Goal: Task Accomplishment & Management: Complete application form

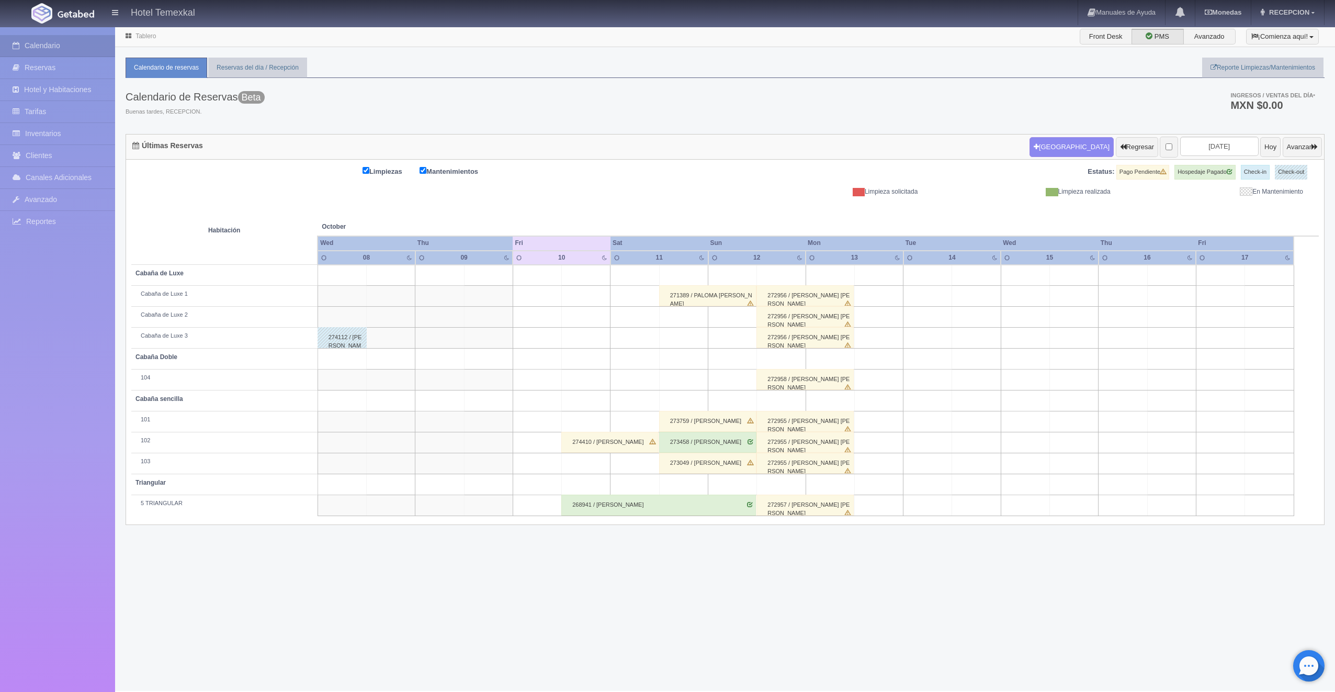
click at [665, 272] on td at bounding box center [683, 275] width 49 height 21
click at [683, 297] on button "[GEOGRAPHIC_DATA]" at bounding box center [686, 304] width 91 height 17
type input "11-10-2025"
type input "12-10-2025"
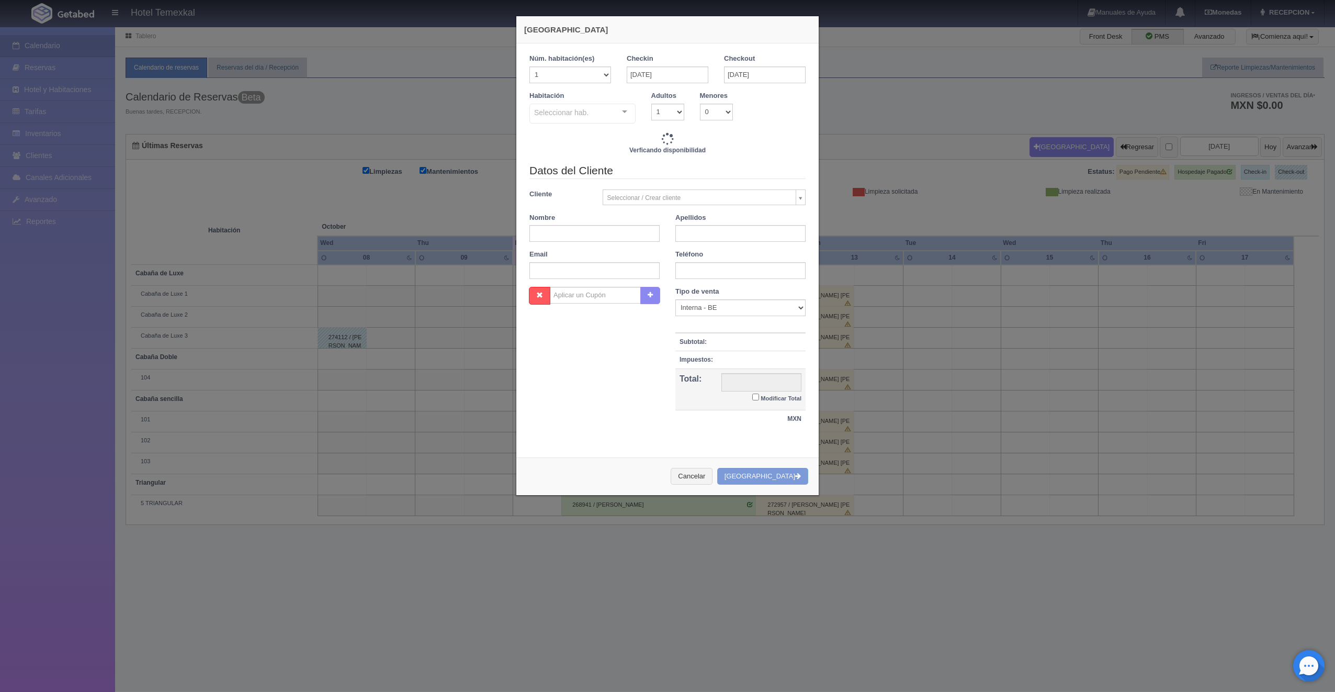
checkbox input "false"
click at [620, 113] on div at bounding box center [624, 112] width 21 height 16
type input "7000.00"
checkbox input "false"
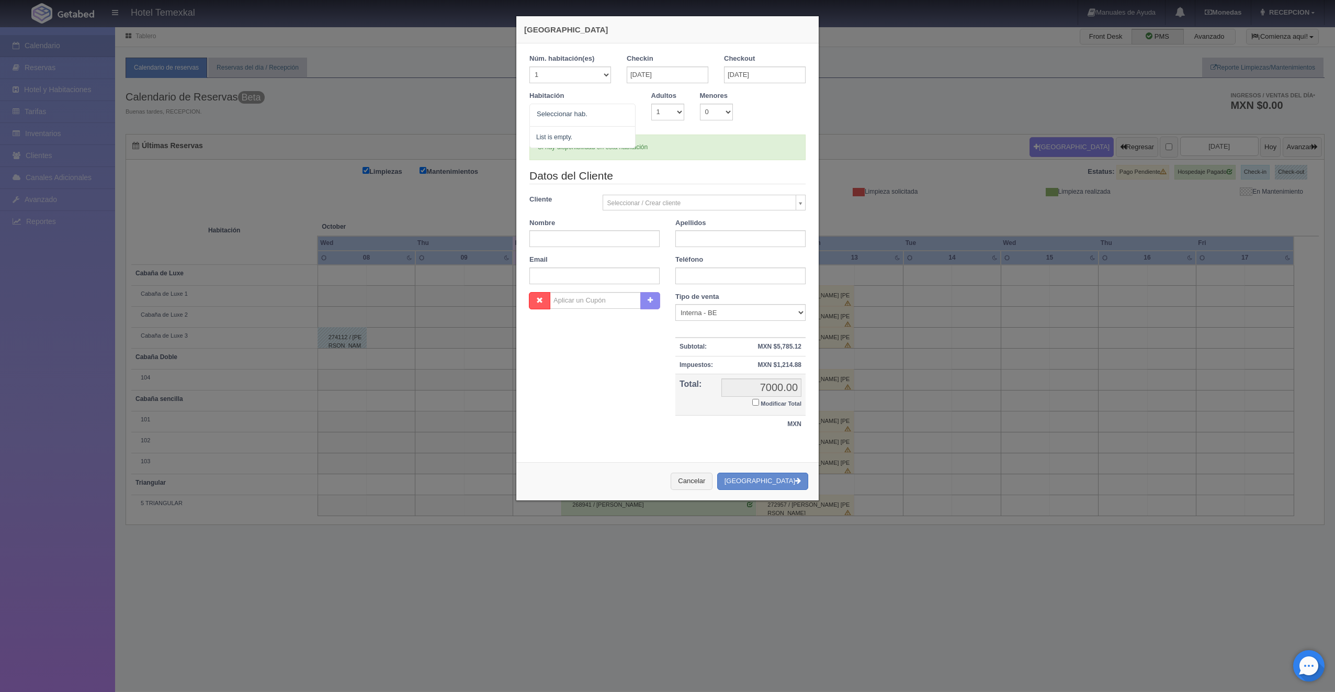
click at [623, 112] on div at bounding box center [624, 112] width 21 height 16
click at [618, 115] on div at bounding box center [624, 112] width 21 height 16
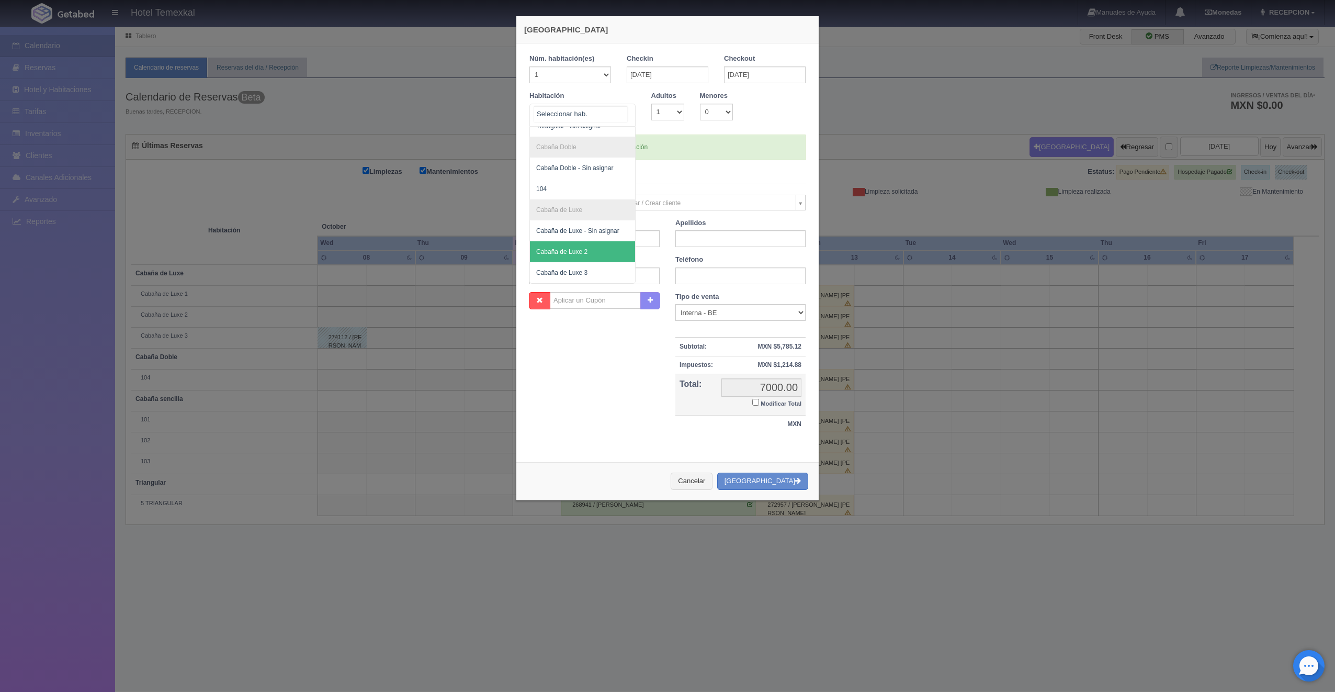
click at [581, 252] on span "Cabaña de Luxe 2" at bounding box center [561, 251] width 51 height 7
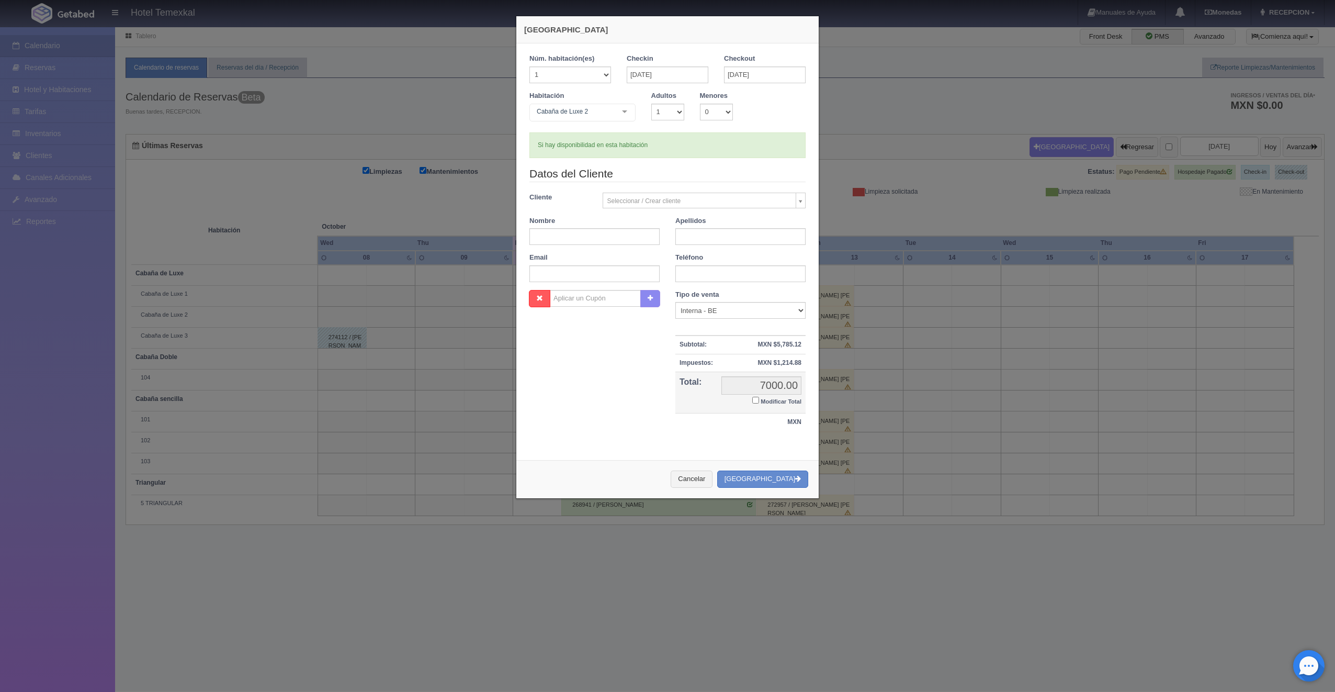
checkbox input "false"
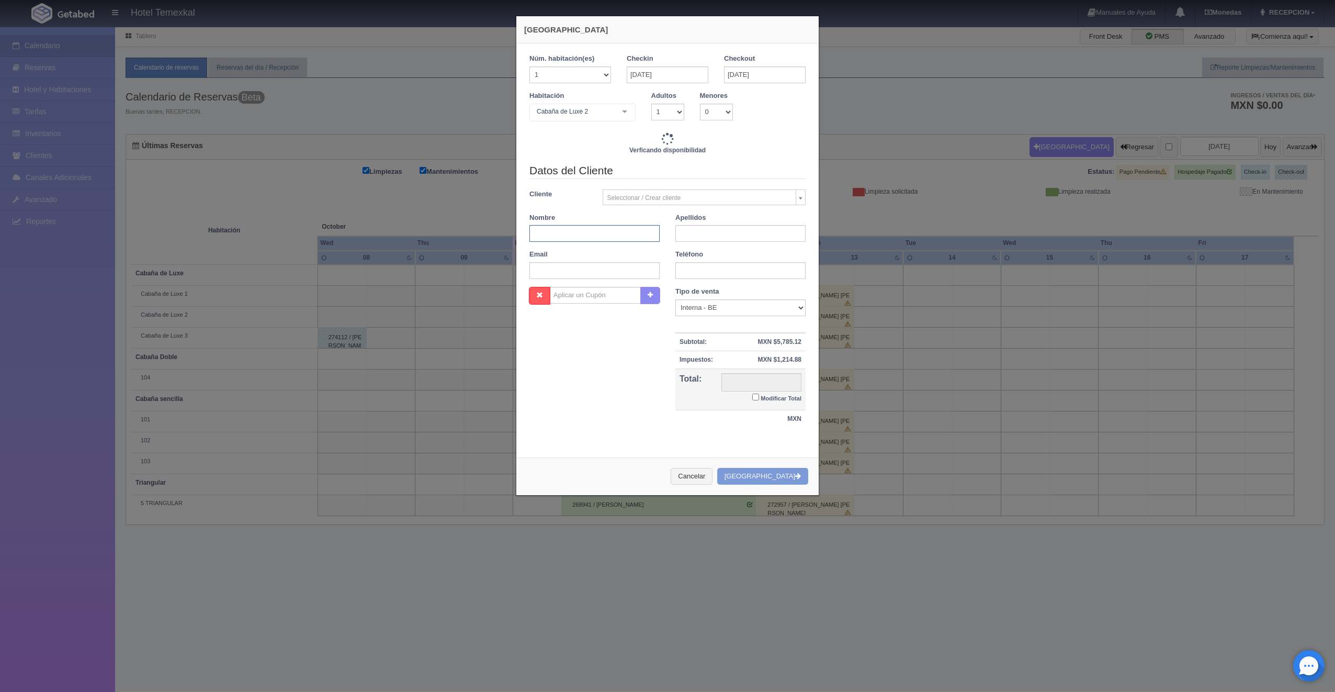
click at [604, 233] on input "text" at bounding box center [594, 233] width 130 height 17
type input "RAFAEL"
click at [692, 230] on input "text" at bounding box center [740, 233] width 130 height 17
type input "7000.00"
checkbox input "false"
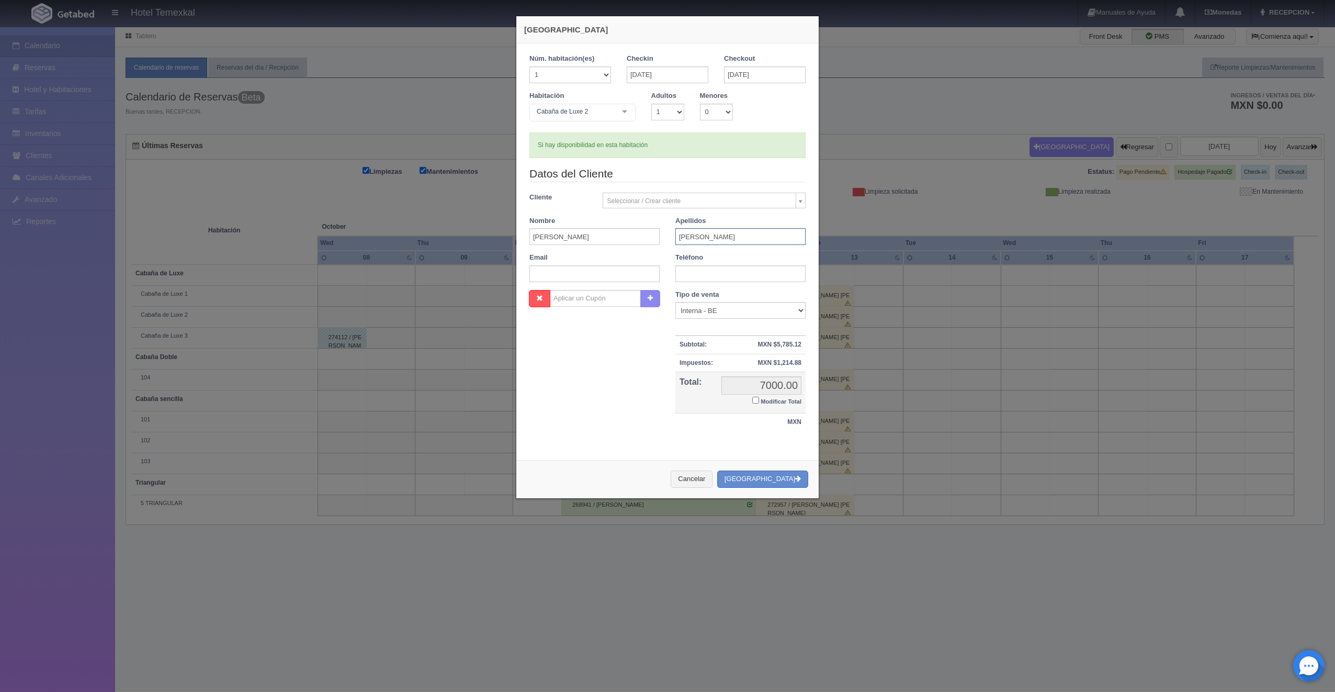
type input "JIMENEZ"
click at [752, 400] on input "Modificar Total" at bounding box center [755, 400] width 7 height 7
checkbox input "true"
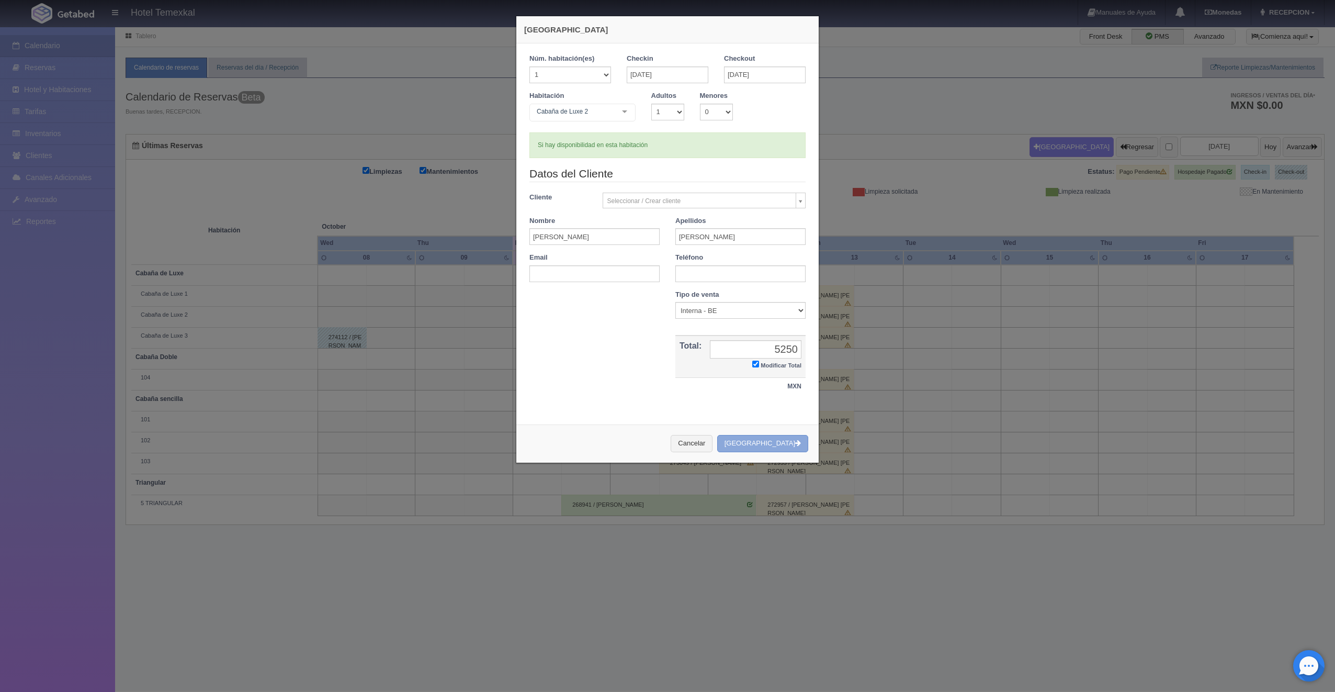
click at [775, 444] on button "[GEOGRAPHIC_DATA]" at bounding box center [762, 443] width 91 height 17
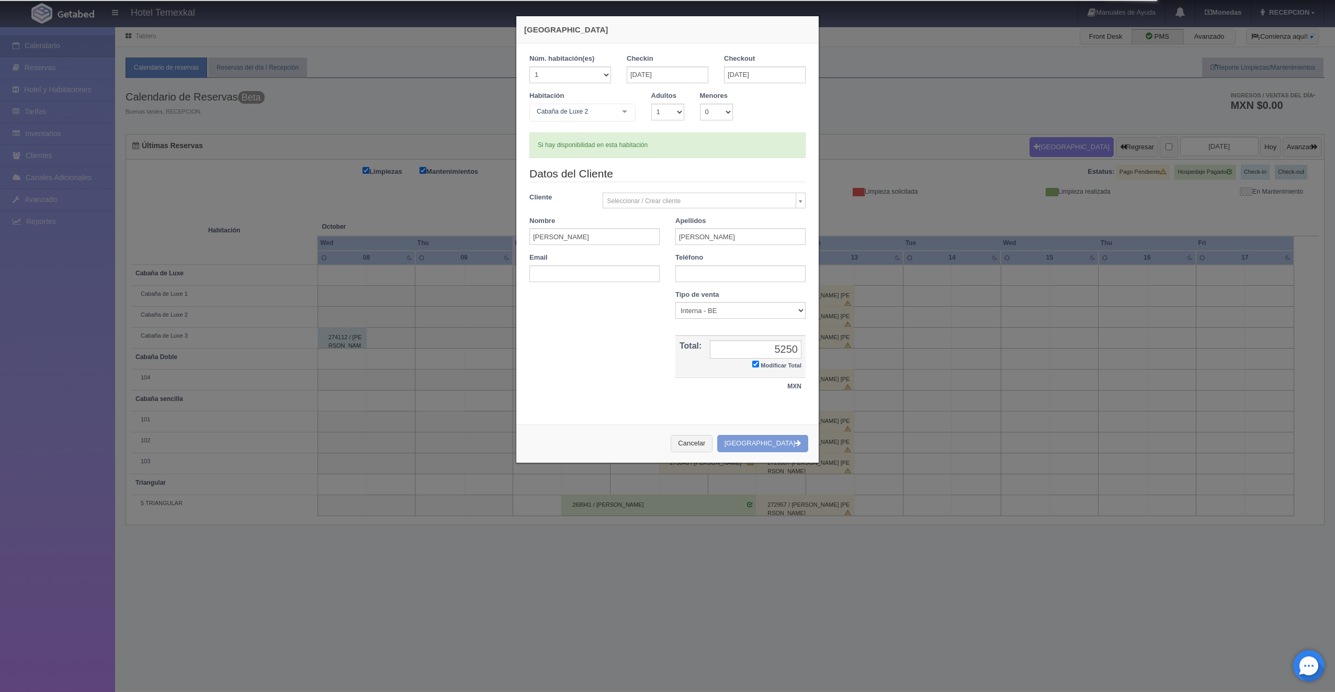
type input "7000.00"
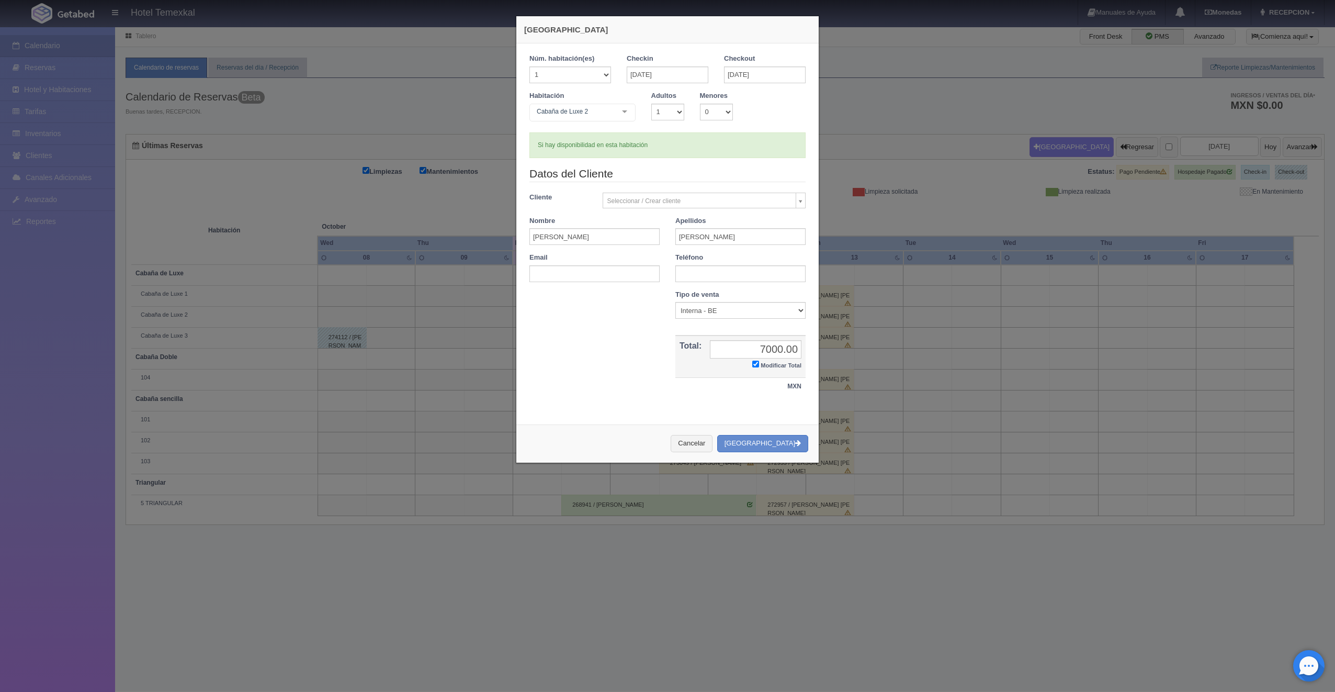
click at [752, 363] on input "Modificar Total" at bounding box center [755, 363] width 7 height 7
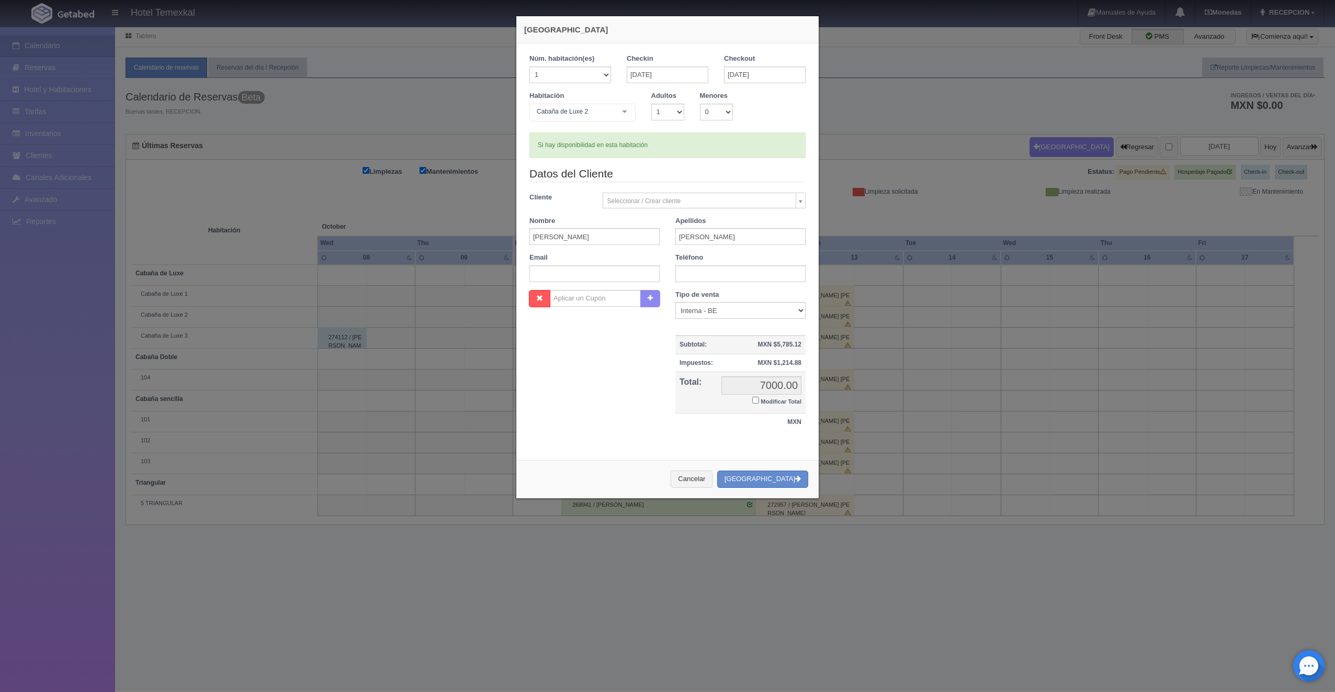
click at [767, 345] on strong "MXN $5,785.12" at bounding box center [779, 344] width 43 height 7
click at [752, 399] on input "Modificar Total" at bounding box center [755, 400] width 7 height 7
checkbox input "true"
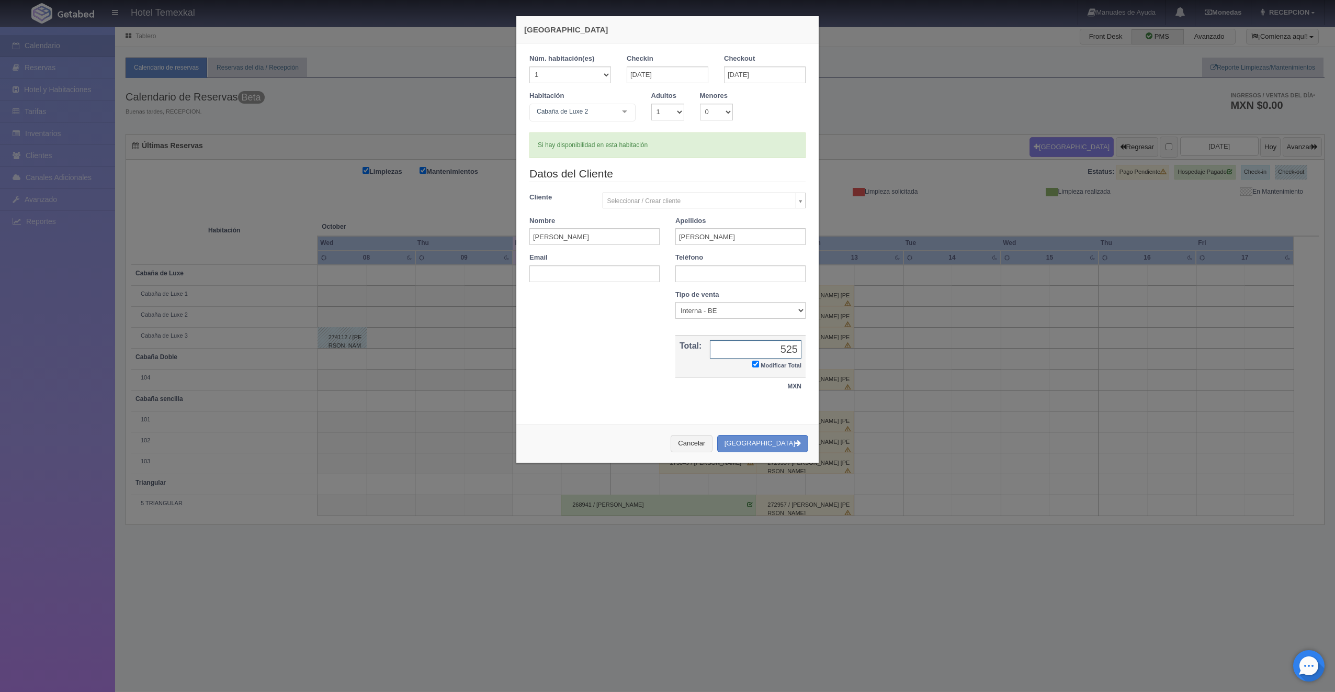
type input "5250"
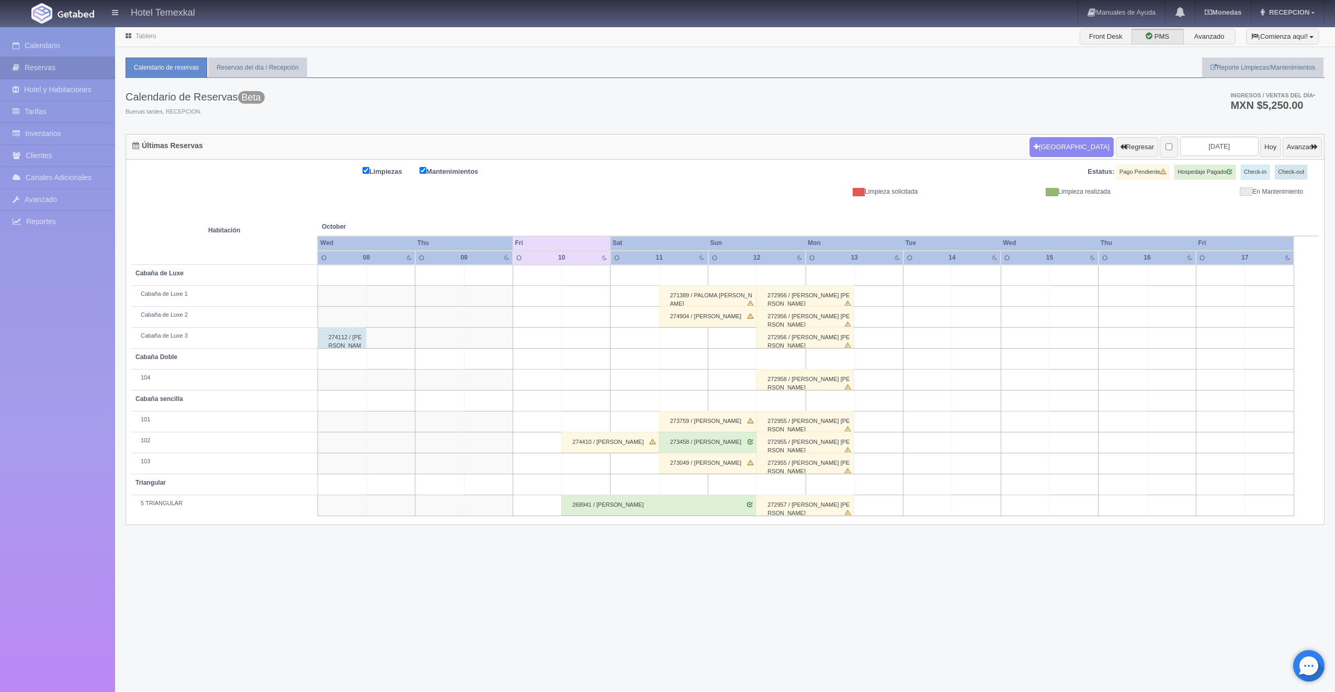
click at [718, 316] on div "274904 / RAFAEL JIMENEZ" at bounding box center [707, 316] width 97 height 21
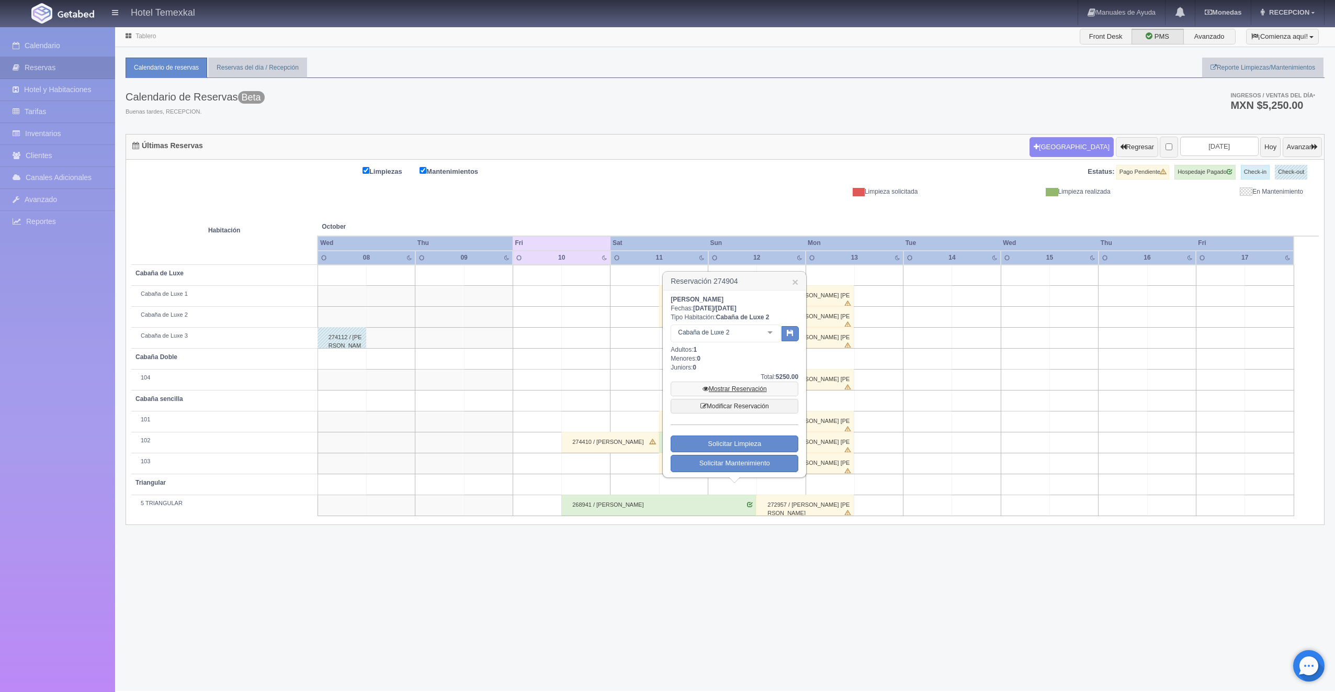
click at [737, 390] on link "Mostrar Reservación" at bounding box center [735, 388] width 128 height 15
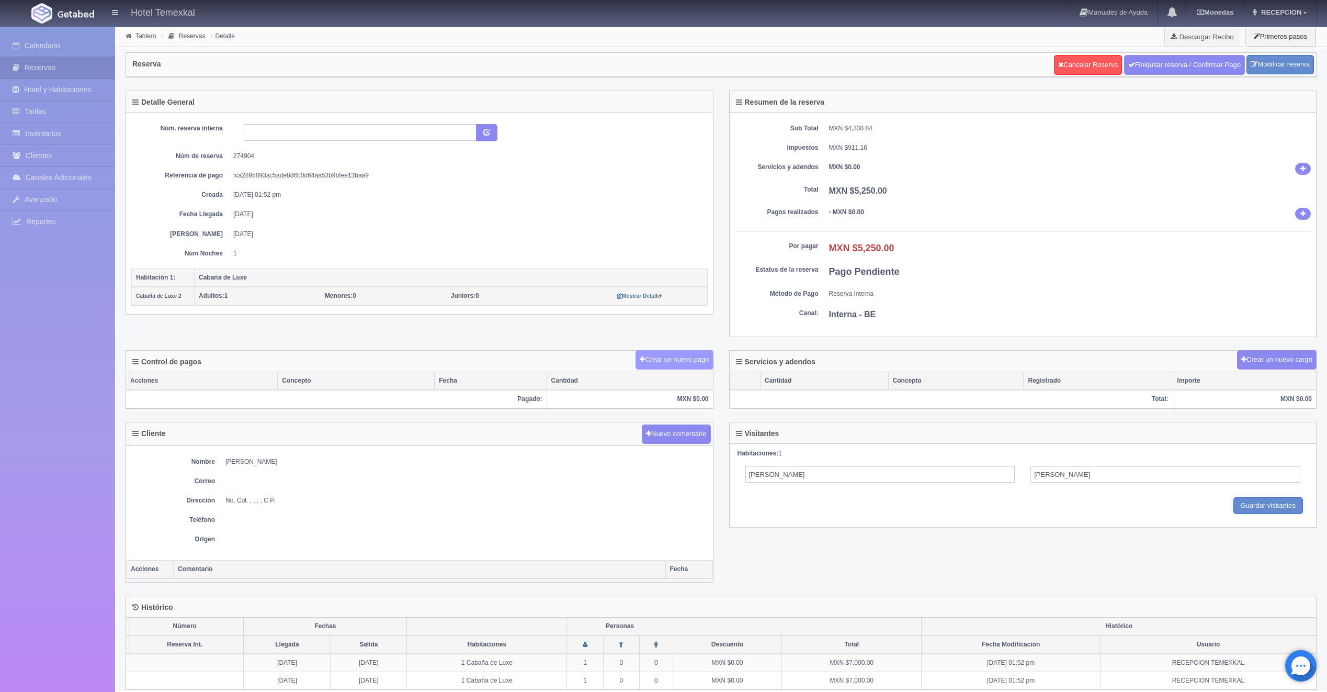
click at [674, 367] on button "Crear un nuevo pago" at bounding box center [674, 359] width 77 height 19
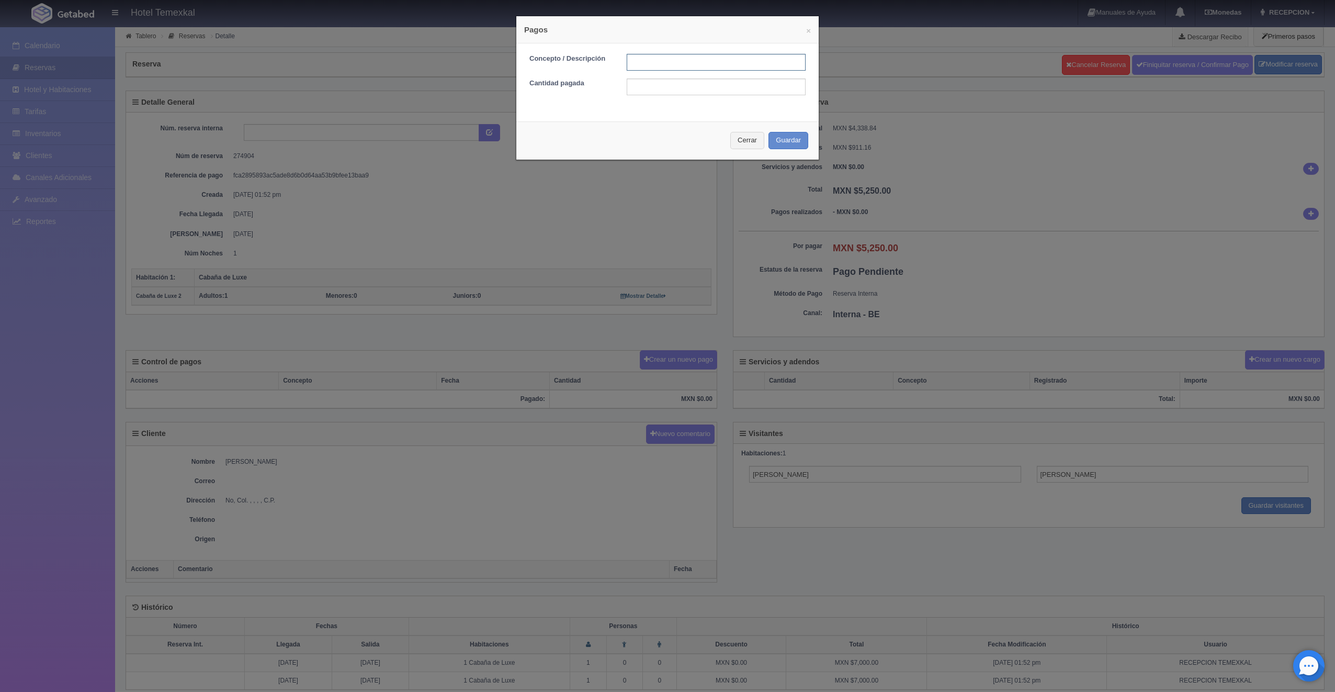
click at [639, 63] on input "text" at bounding box center [716, 62] width 179 height 17
type input "PRIMER ABONO"
click at [670, 92] on input "text" at bounding box center [716, 86] width 179 height 17
type input "2625"
click at [787, 140] on button "Guardar" at bounding box center [788, 140] width 40 height 17
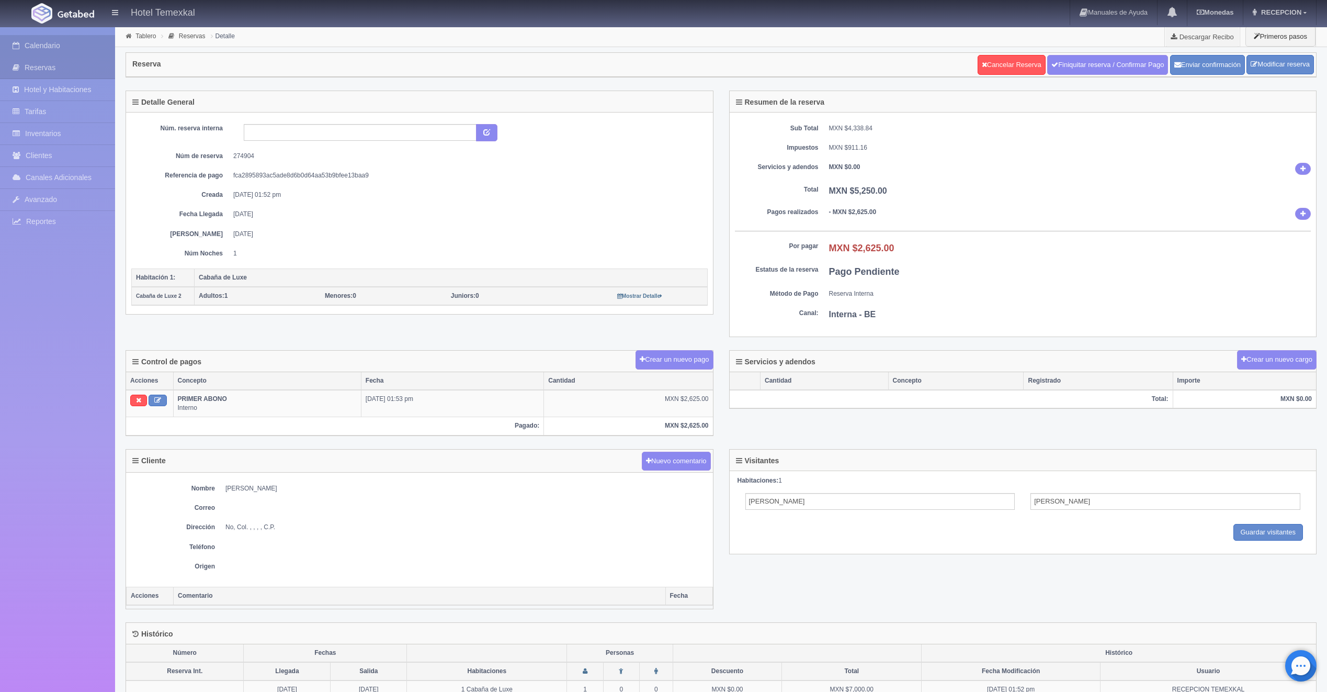
click at [60, 51] on link "Calendario" at bounding box center [57, 45] width 115 height 21
